Goal: Transaction & Acquisition: Purchase product/service

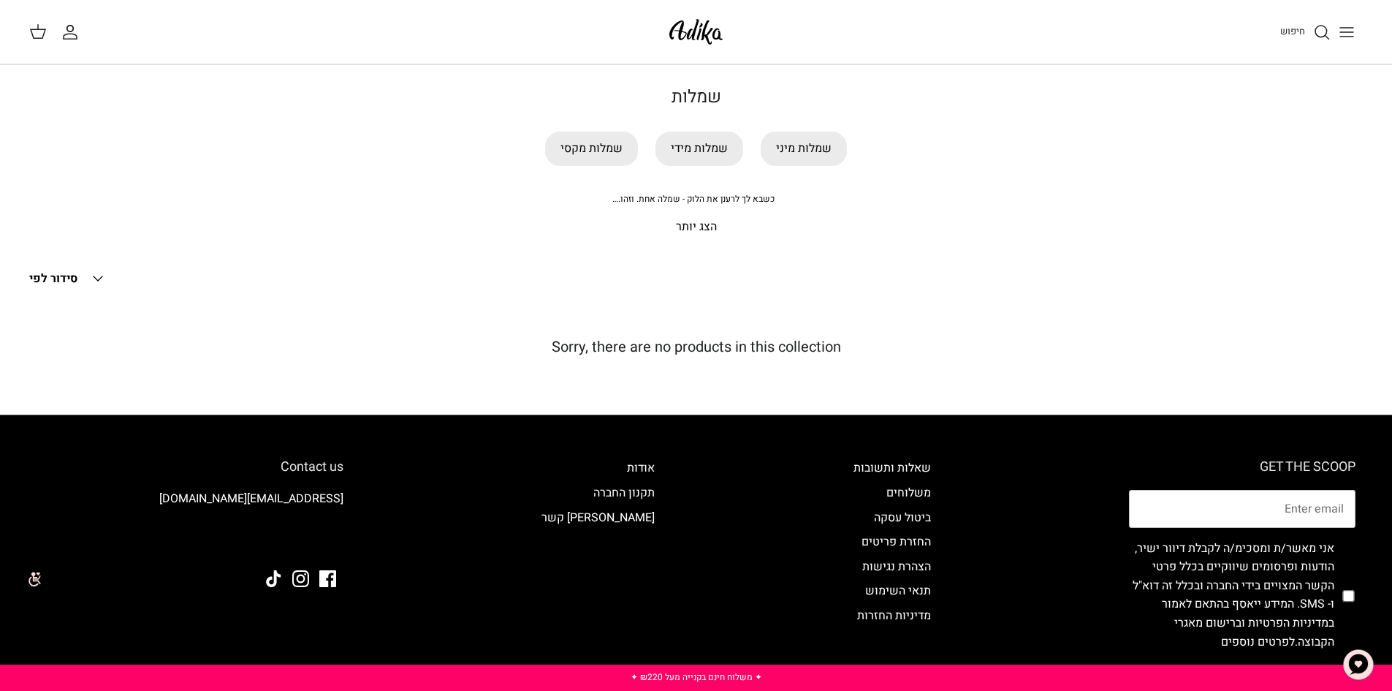
click at [710, 229] on p "הצג יותר" at bounding box center [696, 227] width 1023 height 19
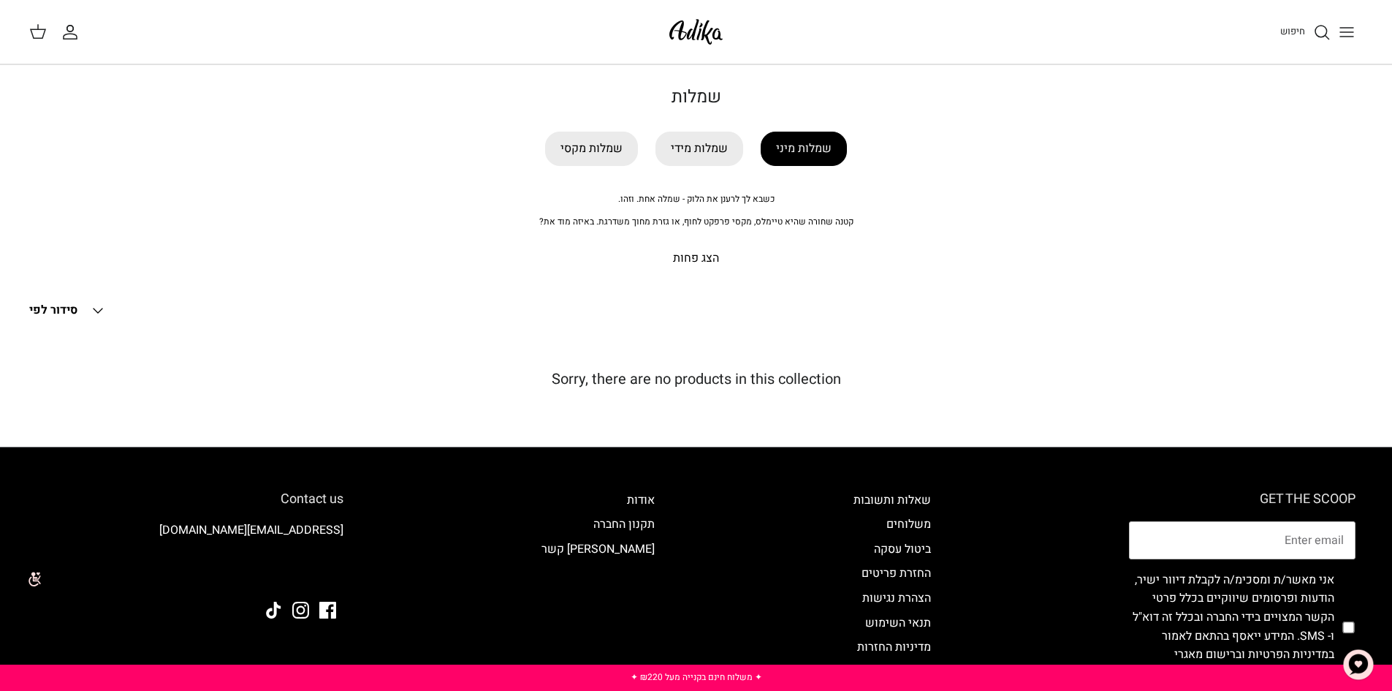
click at [791, 151] on link "שמלות מיני" at bounding box center [804, 149] width 86 height 34
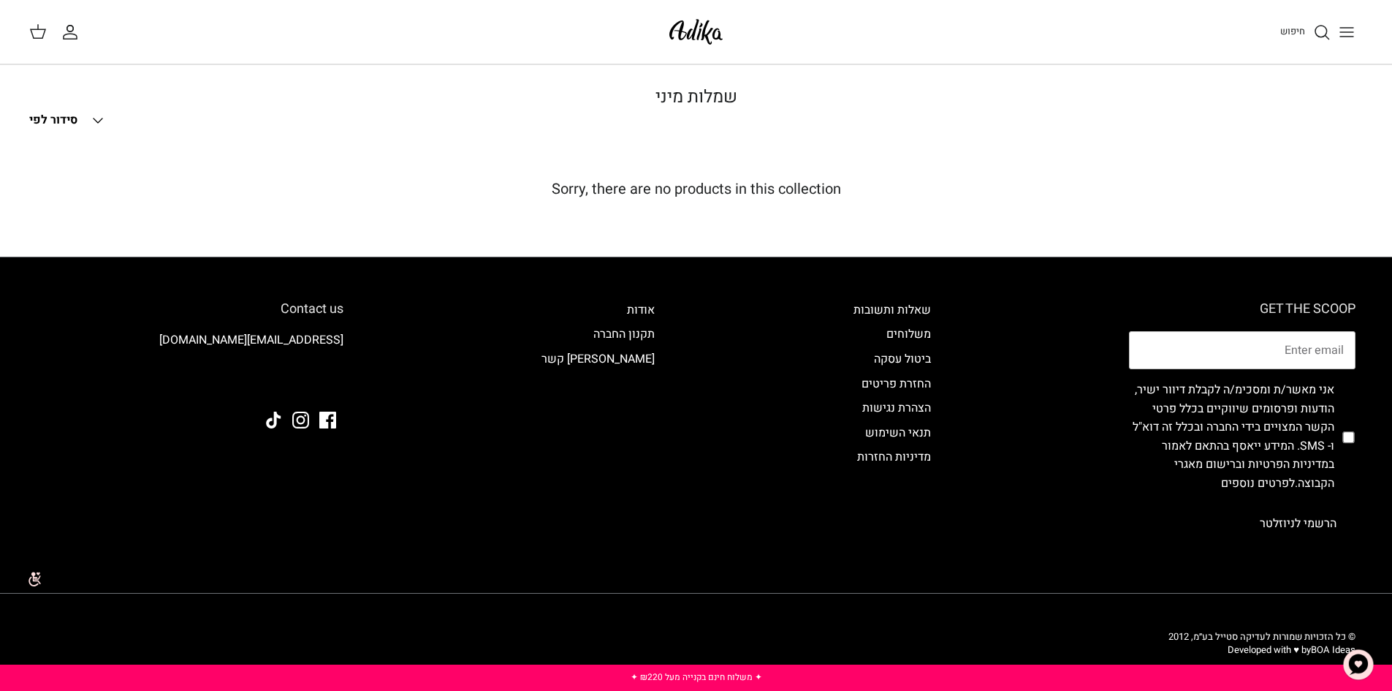
click at [102, 122] on icon "Down" at bounding box center [98, 121] width 18 height 18
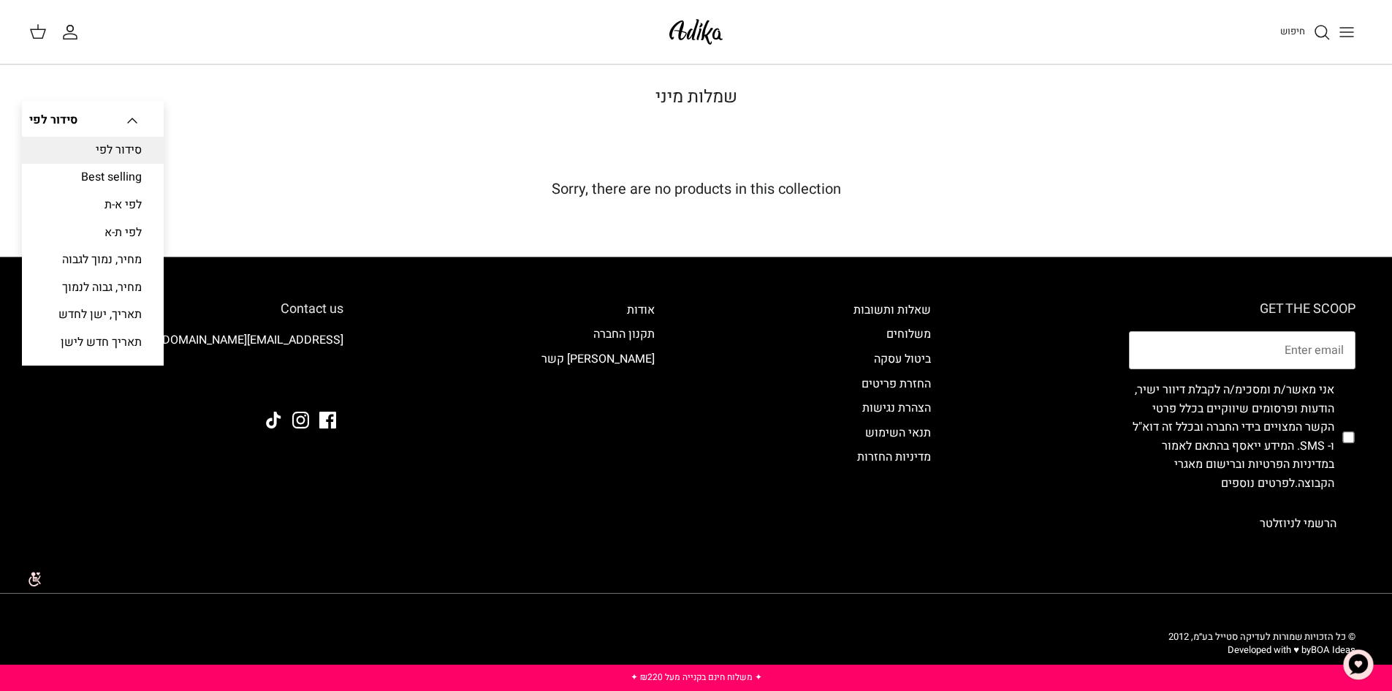
click at [457, 93] on h1 "שמלות מיני" at bounding box center [696, 97] width 1023 height 21
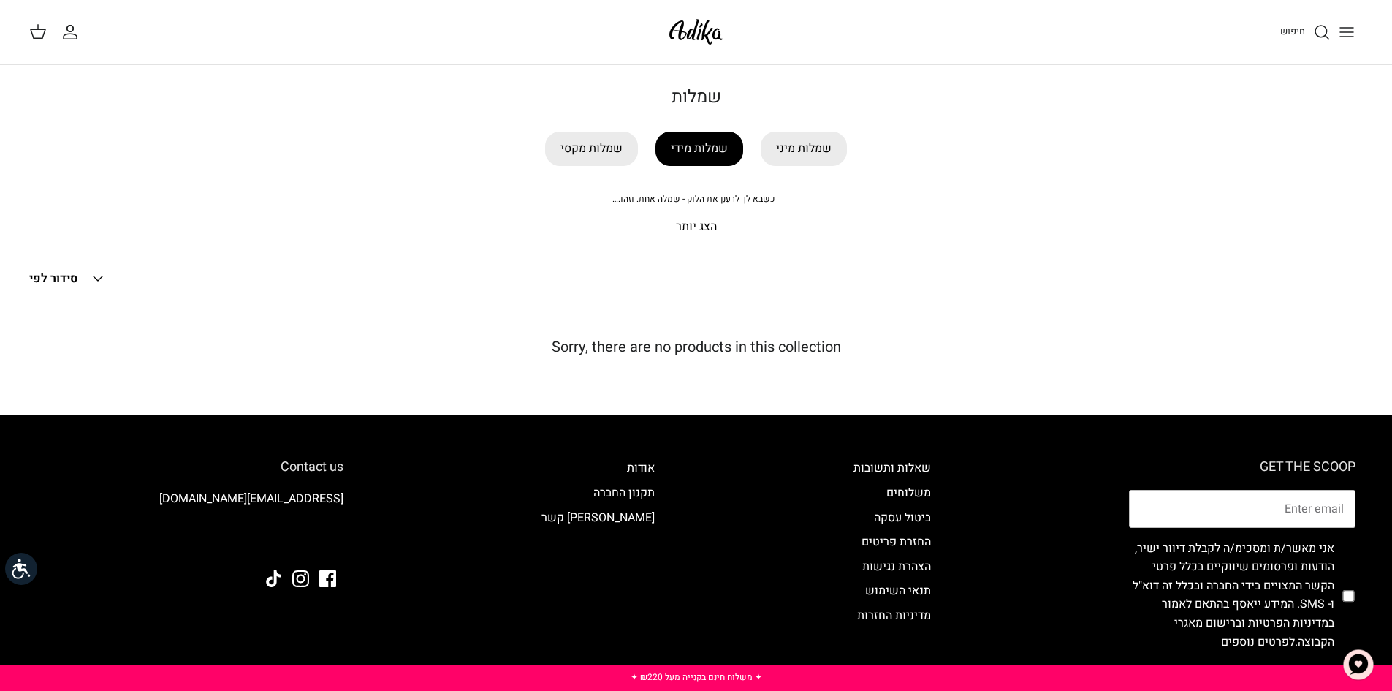
click at [706, 149] on link "שמלות מידי" at bounding box center [699, 149] width 88 height 34
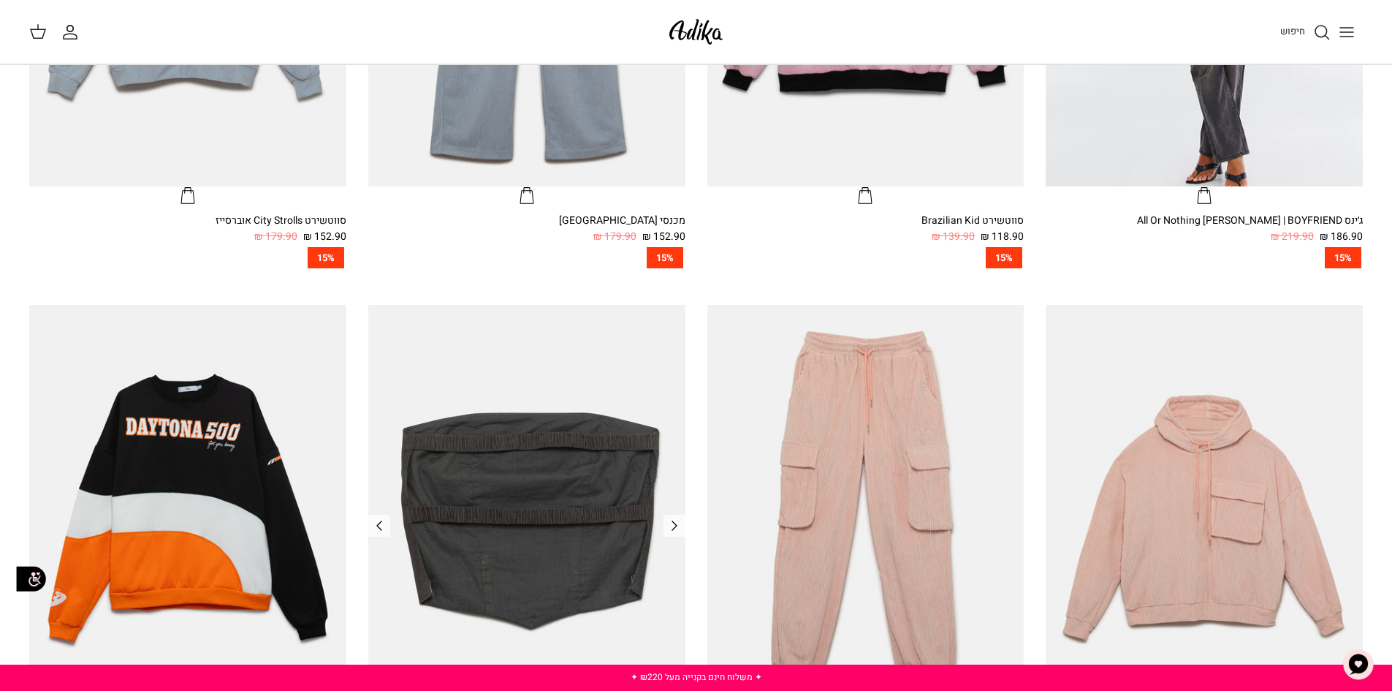
scroll to position [877, 0]
